Goal: Task Accomplishment & Management: Complete application form

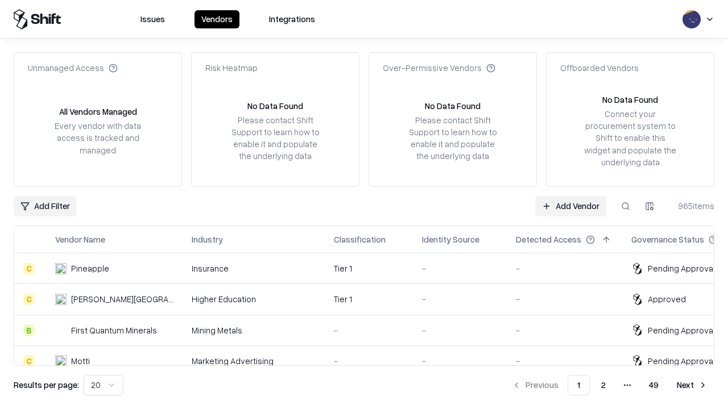
click at [570, 206] on link "Add Vendor" at bounding box center [570, 206] width 71 height 20
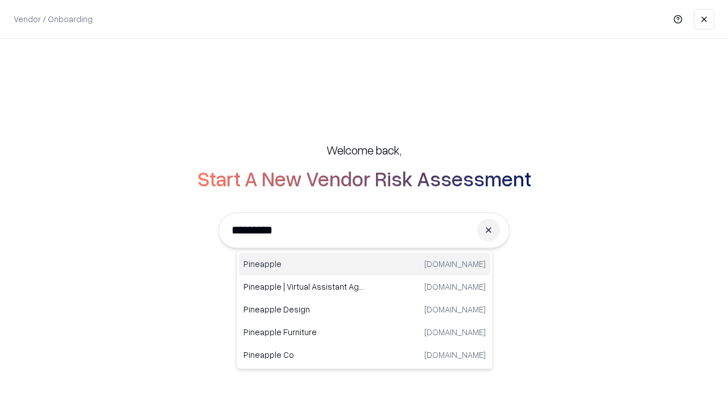
click at [365, 264] on div "Pineapple [DOMAIN_NAME]" at bounding box center [364, 264] width 251 height 23
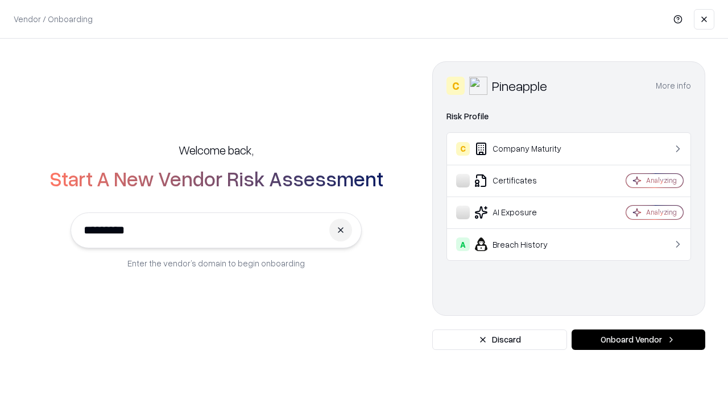
type input "*********"
click at [638, 340] on button "Onboard Vendor" at bounding box center [639, 340] width 134 height 20
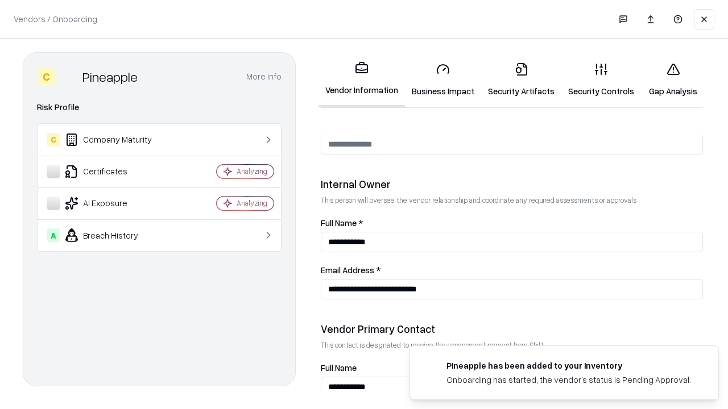
scroll to position [589, 0]
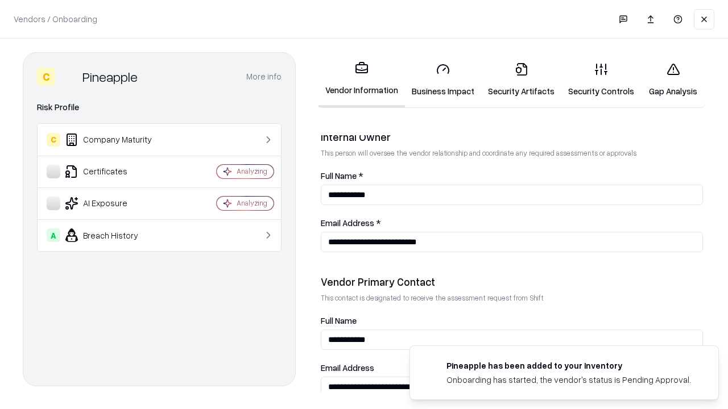
click at [443, 80] on link "Business Impact" at bounding box center [443, 79] width 76 height 53
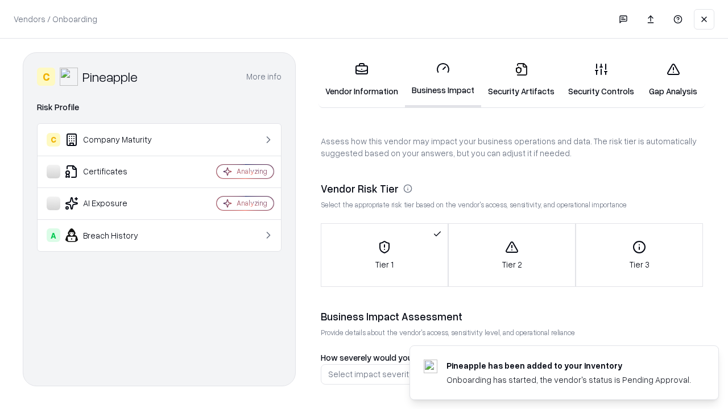
click at [521, 80] on link "Security Artifacts" at bounding box center [521, 79] width 80 height 53
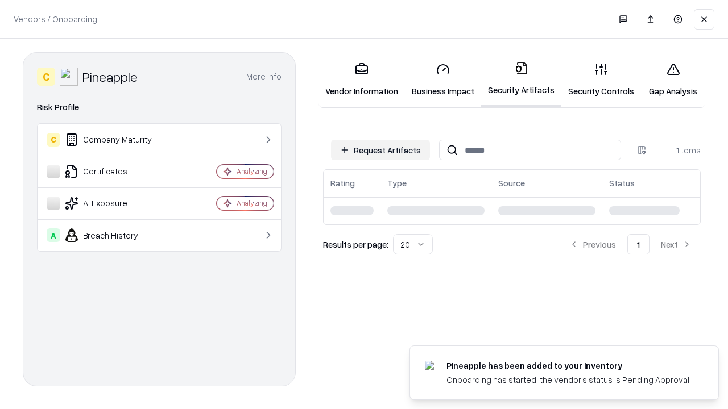
click at [380, 150] on button "Request Artifacts" at bounding box center [380, 150] width 99 height 20
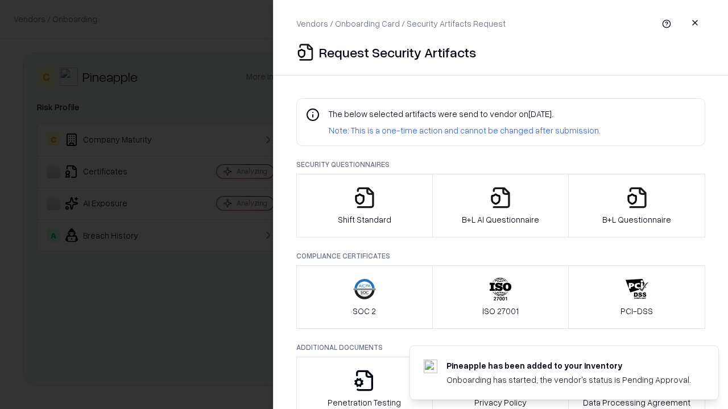
click at [364, 206] on icon "button" at bounding box center [364, 198] width 23 height 23
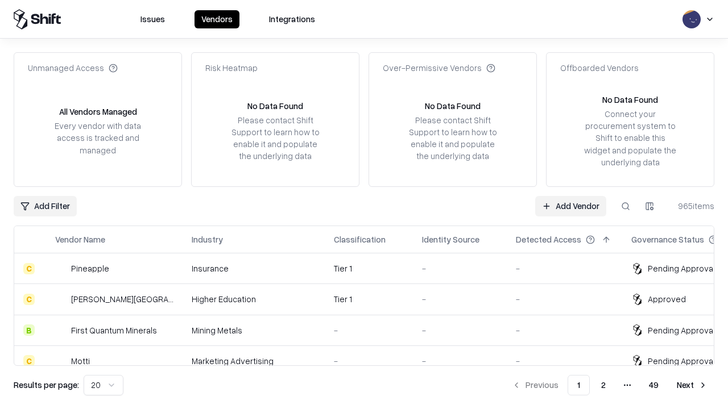
click at [570, 206] on link "Add Vendor" at bounding box center [570, 206] width 71 height 20
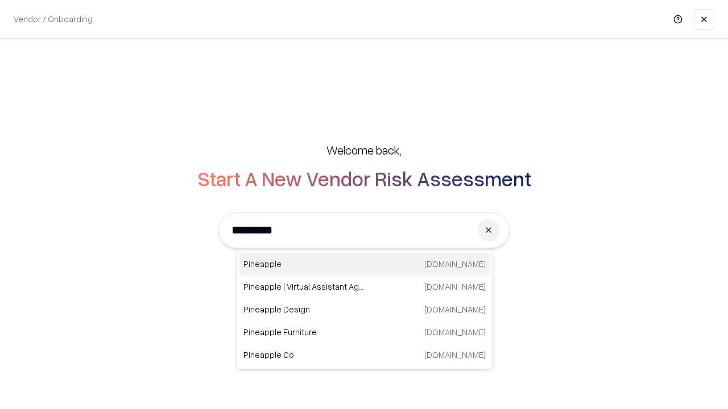
click at [365, 264] on div "Pineapple [DOMAIN_NAME]" at bounding box center [364, 264] width 251 height 23
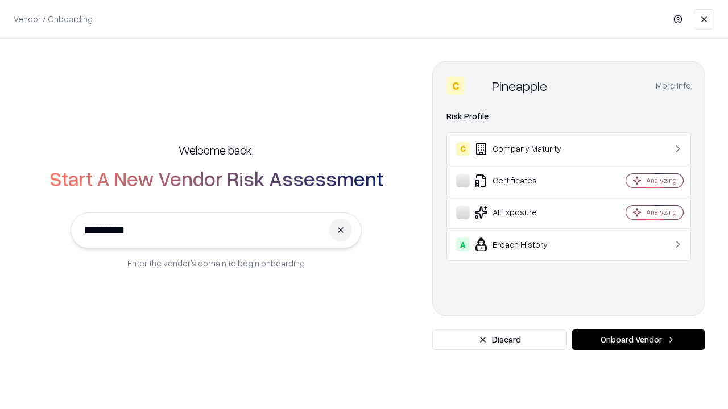
type input "*********"
click at [638, 340] on button "Onboard Vendor" at bounding box center [639, 340] width 134 height 20
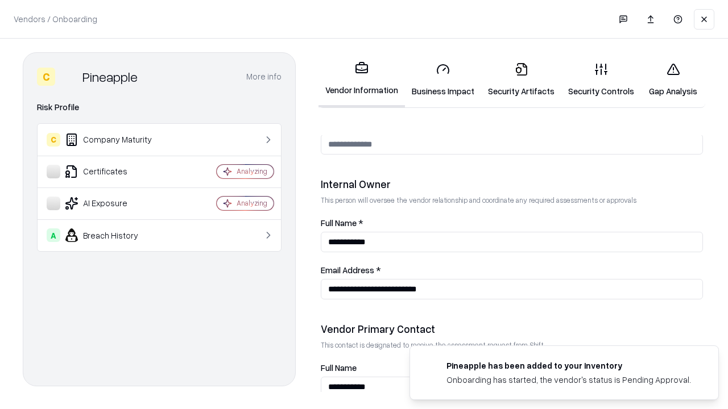
scroll to position [589, 0]
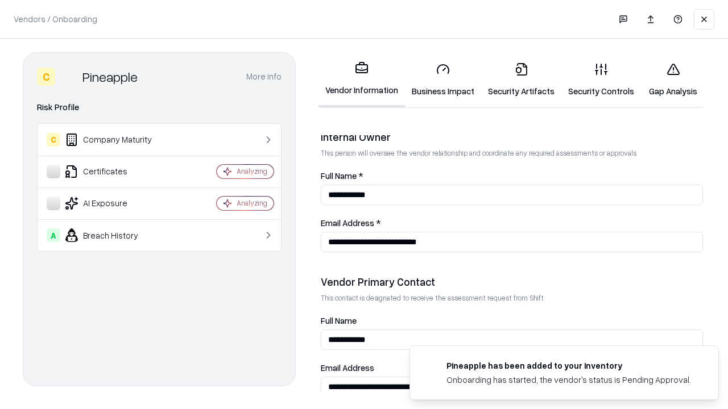
click at [673, 80] on link "Gap Analysis" at bounding box center [673, 79] width 64 height 53
